Goal: Information Seeking & Learning: Learn about a topic

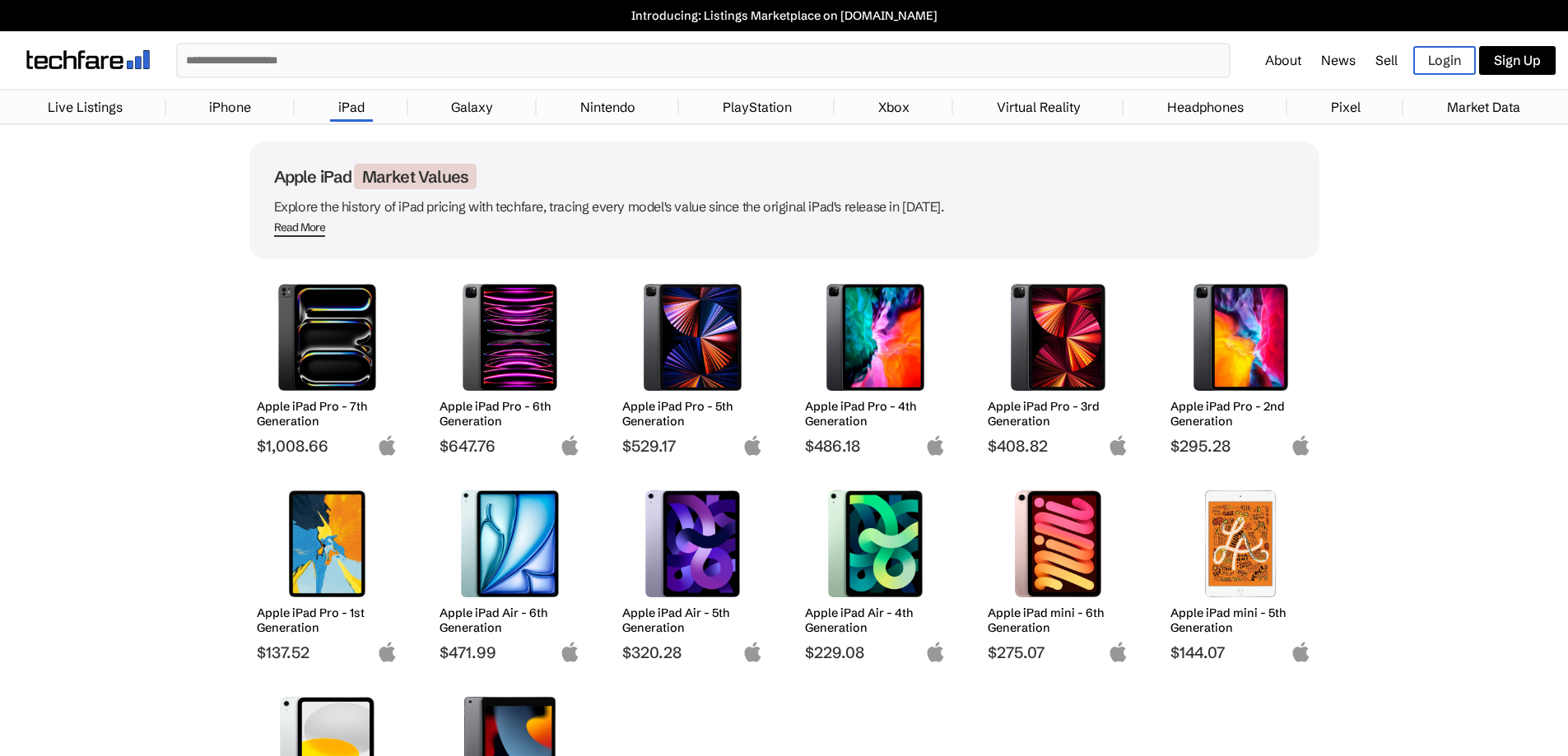
click at [315, 339] on img at bounding box center [327, 338] width 116 height 107
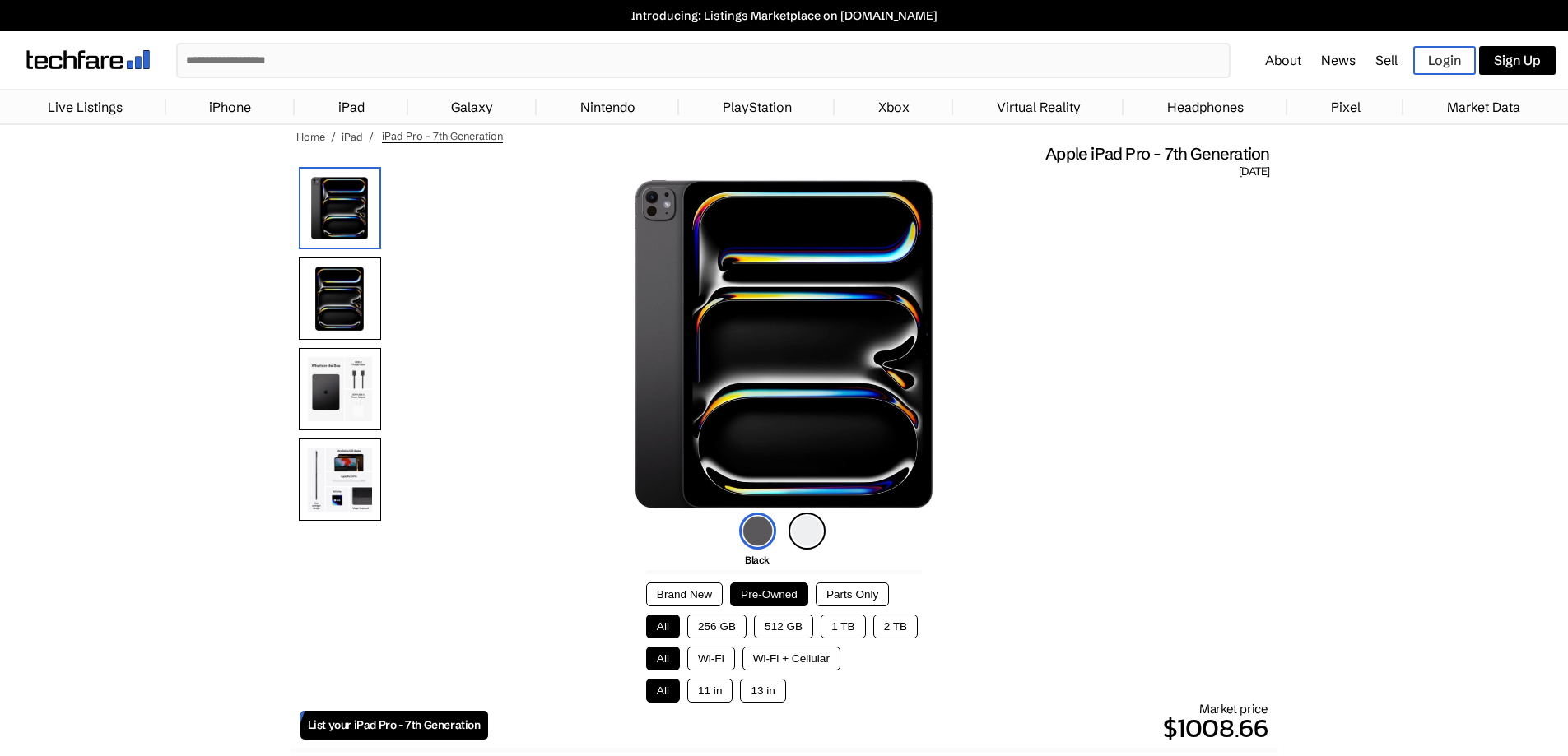
click at [841, 623] on button "1 TB" at bounding box center [843, 626] width 45 height 24
click at [760, 692] on button "13 in" at bounding box center [762, 691] width 46 height 24
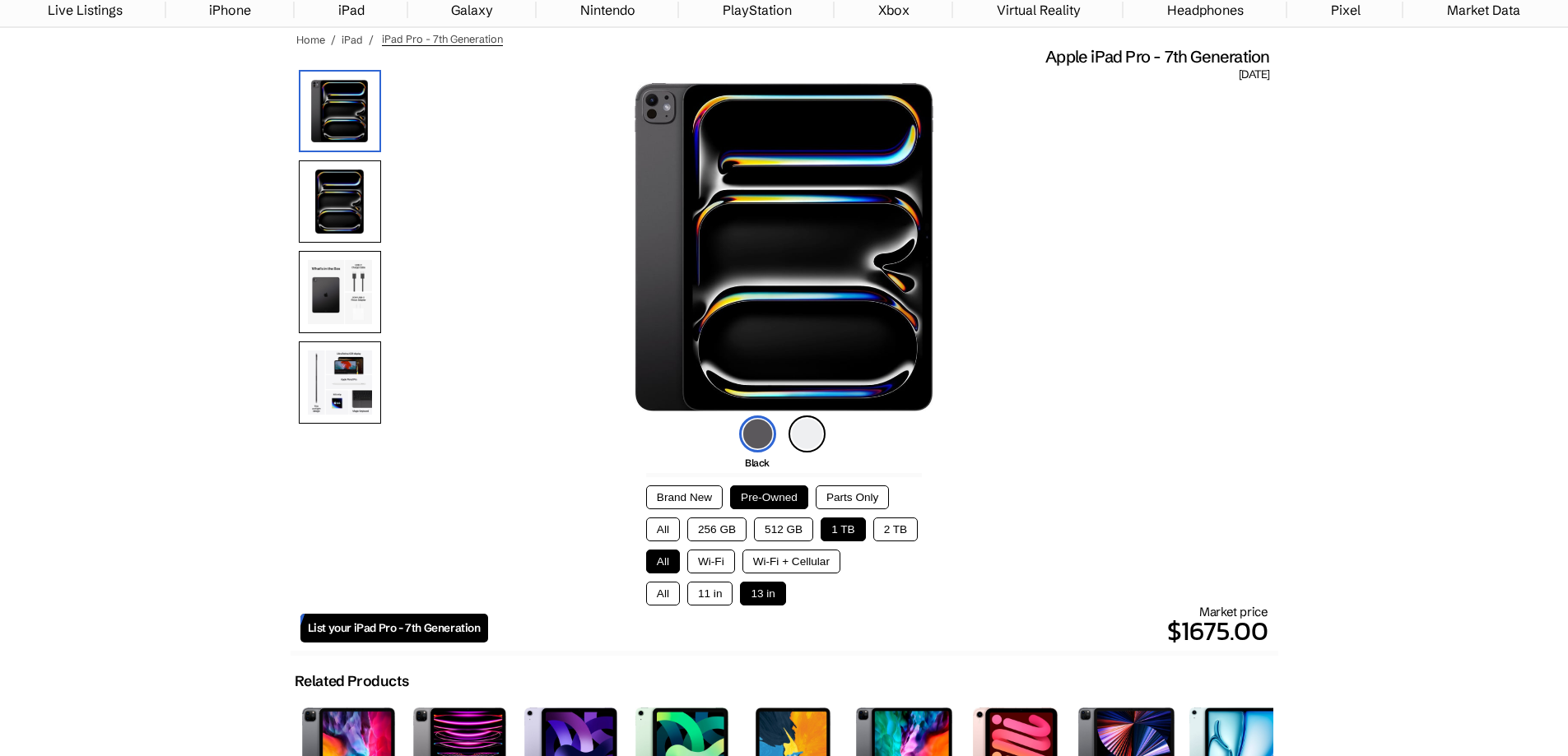
scroll to position [83, 0]
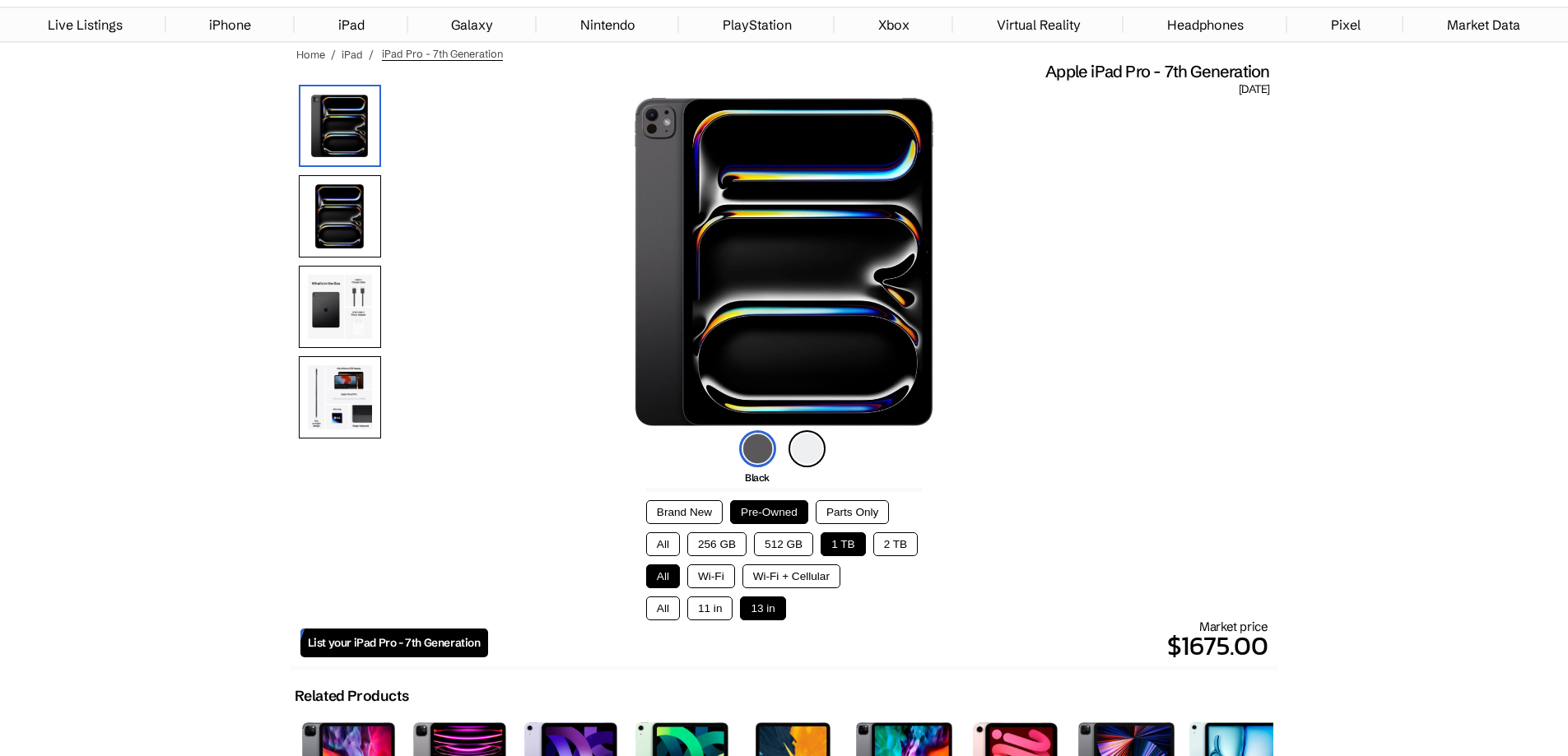
click at [858, 501] on button "Parts Only" at bounding box center [852, 512] width 73 height 24
click at [761, 510] on button "Pre-Owned" at bounding box center [768, 512] width 78 height 24
click at [724, 573] on button "Wi-Fi" at bounding box center [711, 576] width 47 height 24
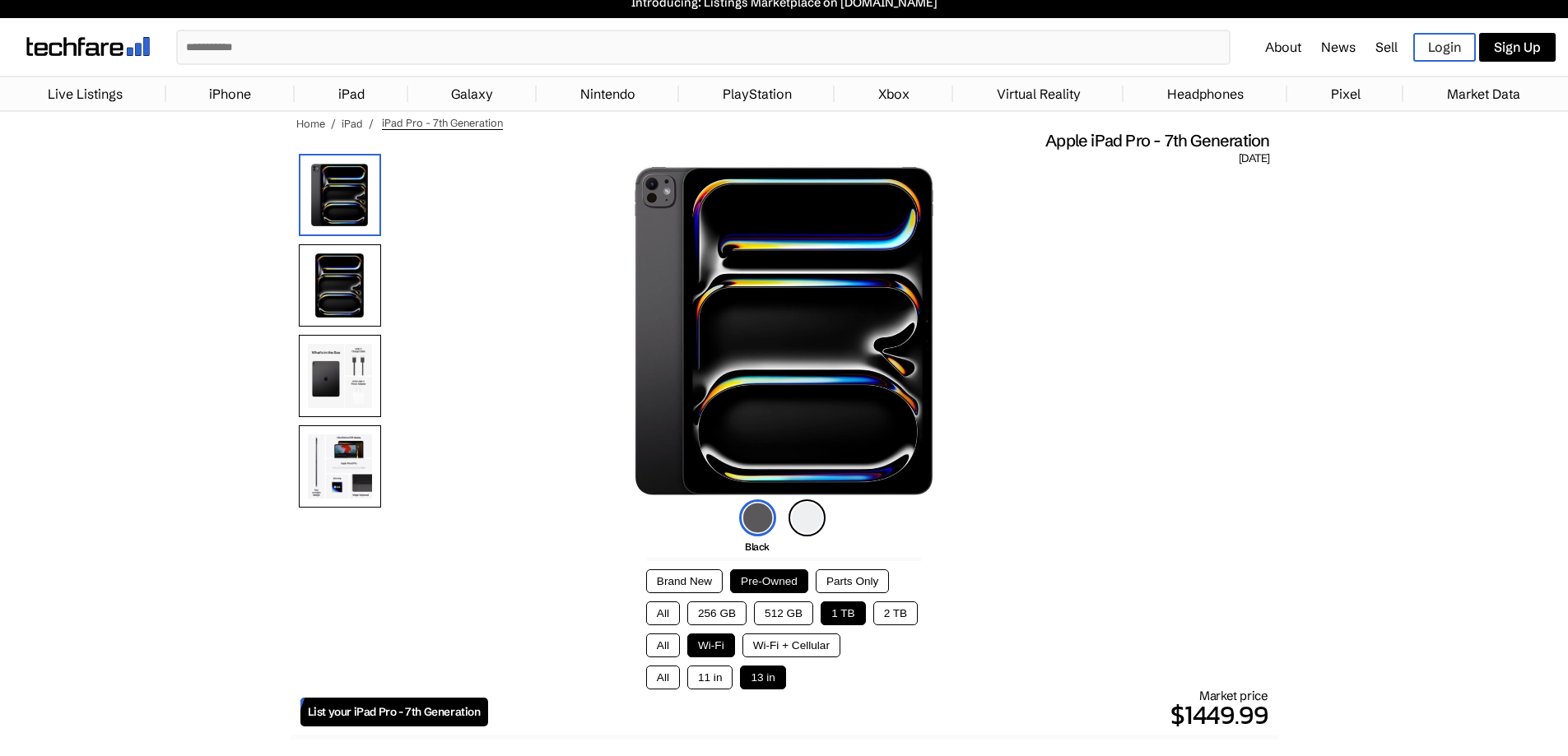
scroll to position [0, 0]
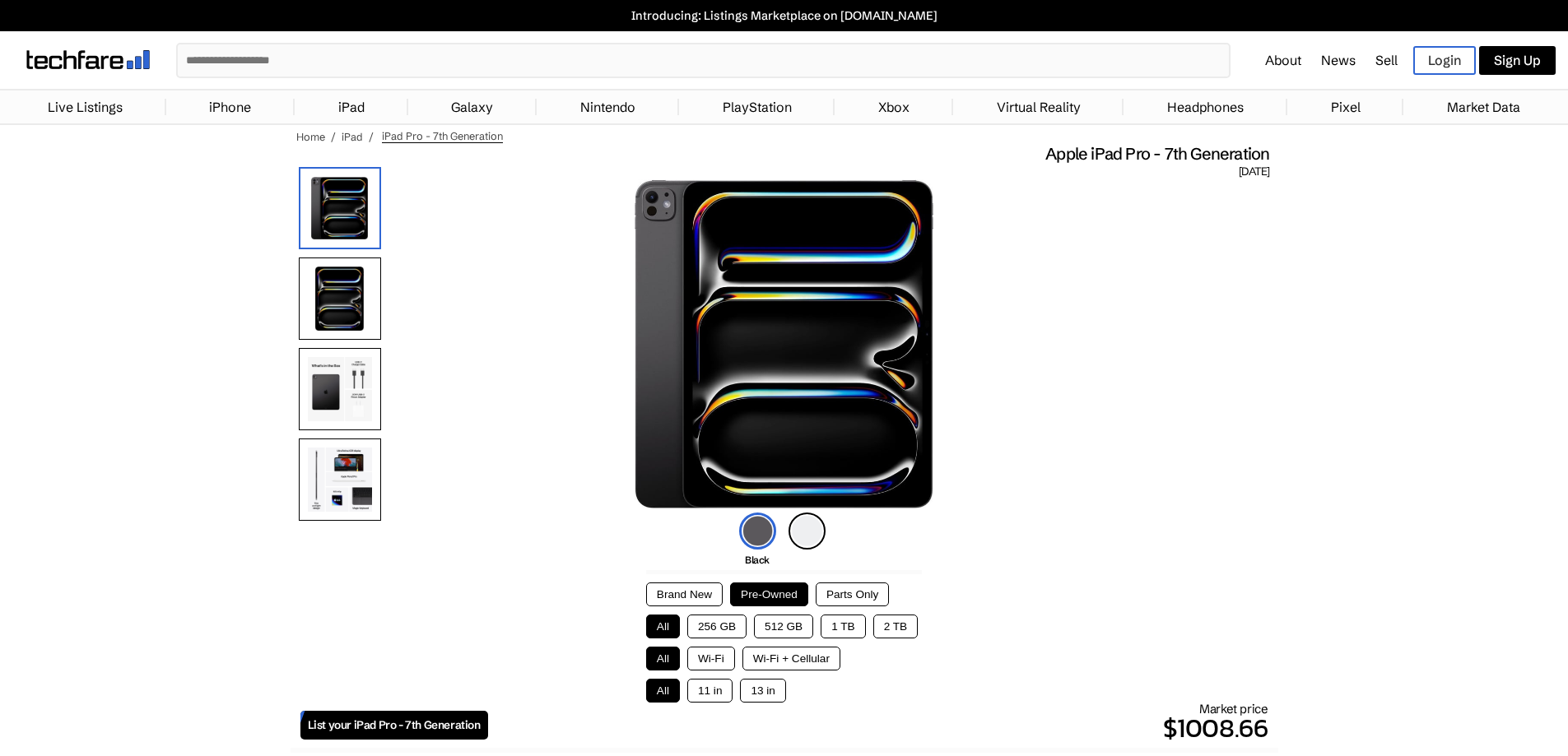
click at [844, 629] on button "1 TB" at bounding box center [843, 626] width 45 height 24
click at [713, 659] on button "Wi-Fi" at bounding box center [711, 659] width 47 height 24
click at [763, 693] on button "13 in" at bounding box center [762, 691] width 46 height 24
click at [713, 692] on button "11 in" at bounding box center [710, 691] width 46 height 24
click at [760, 689] on button "13 in" at bounding box center [762, 691] width 46 height 24
